Goal: Transaction & Acquisition: Book appointment/travel/reservation

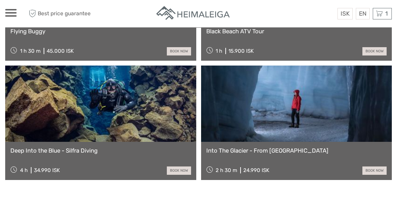
scroll to position [766, 0]
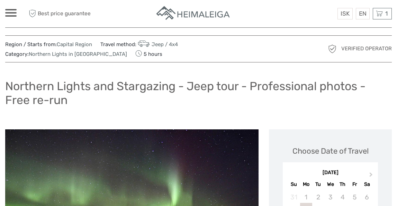
scroll to position [9, 0]
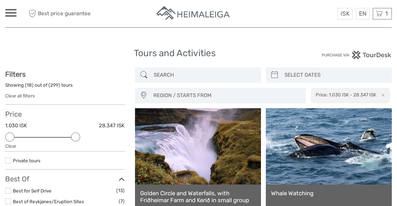
select select
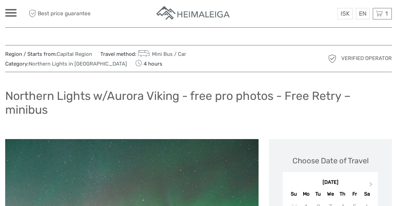
click at [181, 107] on h1 "Northern Lights w/Aurora Viking - free pro photos - Free Retry – minibus" at bounding box center [198, 103] width 387 height 28
